Goal: Information Seeking & Learning: Check status

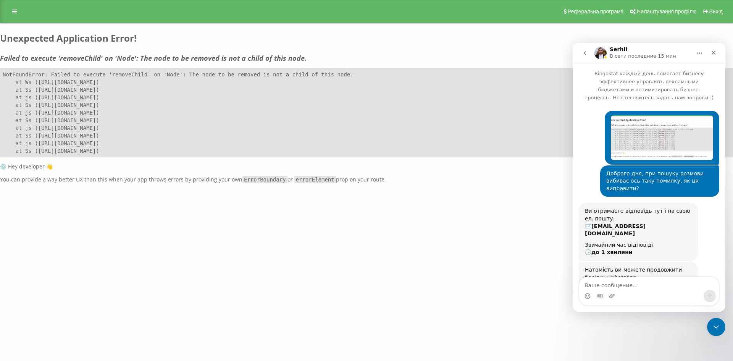
scroll to position [173, 0]
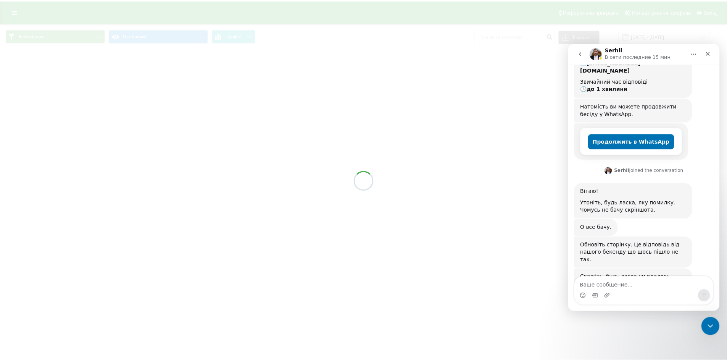
scroll to position [173, 0]
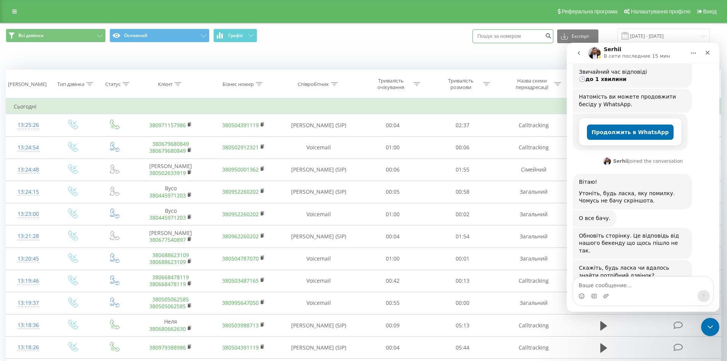
click at [517, 35] on input at bounding box center [512, 36] width 81 height 14
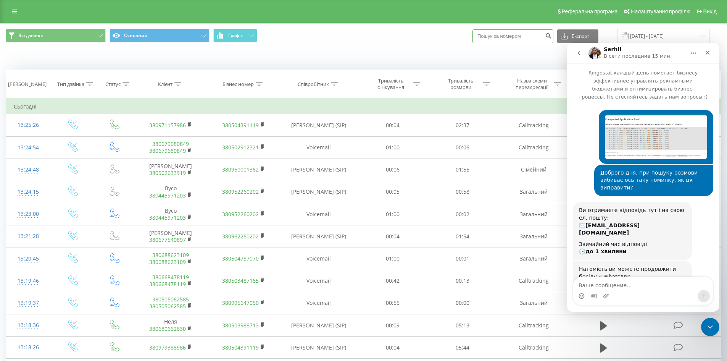
scroll to position [0, 0]
click at [709, 54] on icon "Закрыть" at bounding box center [708, 53] width 4 height 4
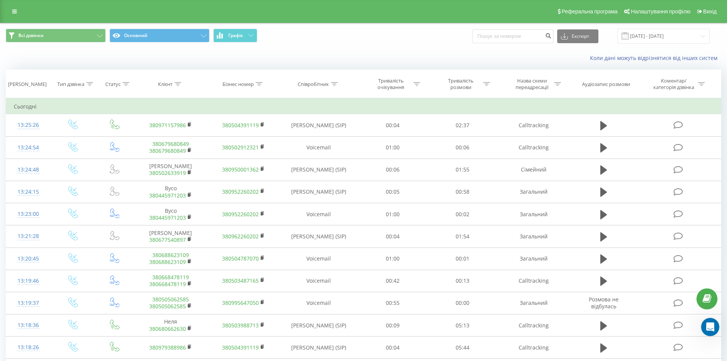
scroll to position [173, 0]
click at [529, 39] on input at bounding box center [512, 36] width 81 height 14
paste input "[PHONE_NUMBER]"
type input "[PHONE_NUMBER]"
click at [551, 37] on icon "submit" at bounding box center [548, 34] width 6 height 5
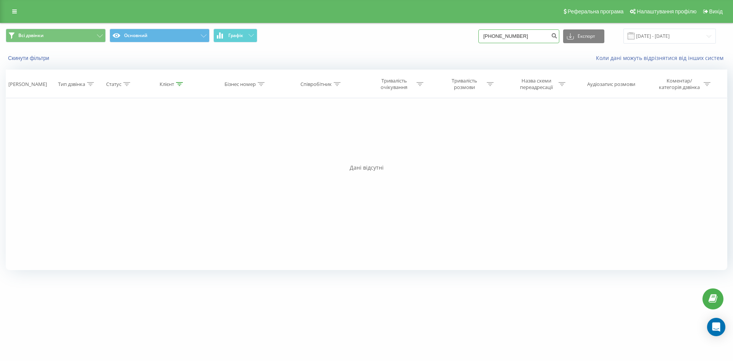
click at [496, 37] on input "[PHONE_NUMBER]" at bounding box center [518, 36] width 81 height 14
drag, startPoint x: 498, startPoint y: 35, endPoint x: 463, endPoint y: 40, distance: 35.9
click at [464, 40] on div "Всі дзвінки Основний Графік +380504807590 Експорт .csv .xls .xlsx 19.05.2025 - …" at bounding box center [366, 36] width 721 height 15
type input "0504807590"
click at [559, 39] on button "submit" at bounding box center [554, 36] width 10 height 14
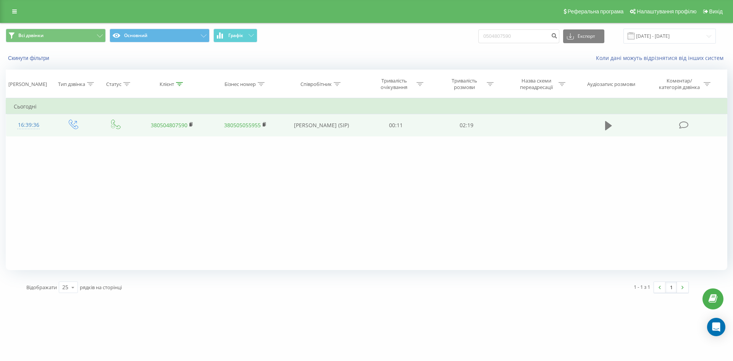
click at [604, 124] on button at bounding box center [608, 125] width 11 height 11
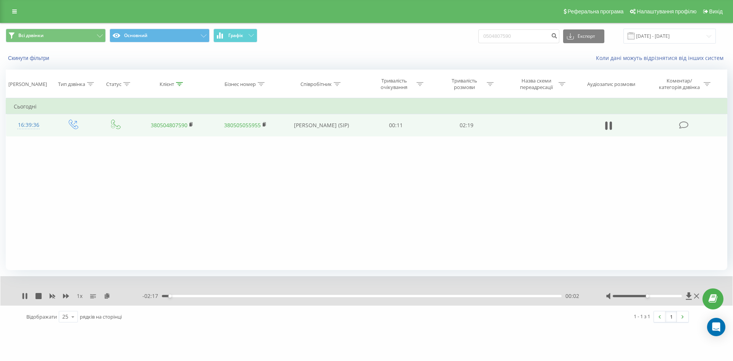
click at [195, 295] on div "00:02" at bounding box center [362, 296] width 400 height 2
click at [218, 297] on div "00:19" at bounding box center [362, 296] width 400 height 2
click at [203, 295] on div "00:20" at bounding box center [362, 296] width 400 height 2
click at [225, 296] on div "00:22" at bounding box center [362, 296] width 400 height 2
drag, startPoint x: 23, startPoint y: 298, endPoint x: 31, endPoint y: 297, distance: 7.7
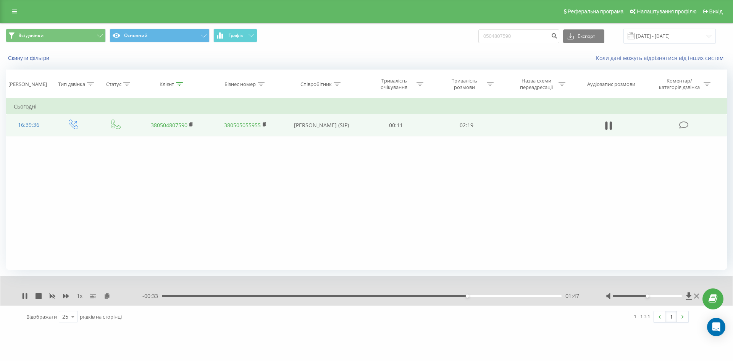
click at [23, 297] on icon at bounding box center [24, 296] width 2 height 6
click at [13, 11] on icon at bounding box center [14, 11] width 5 height 5
